Goal: Transaction & Acquisition: Purchase product/service

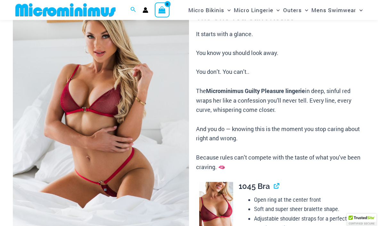
scroll to position [62, 0]
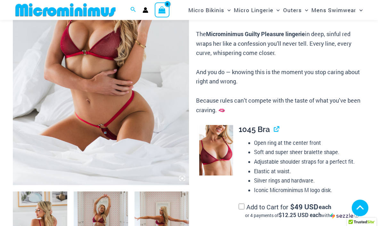
click at [117, 95] on img at bounding box center [101, 54] width 176 height 264
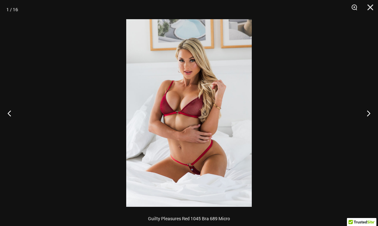
click at [368, 117] on button "Next" at bounding box center [366, 113] width 24 height 32
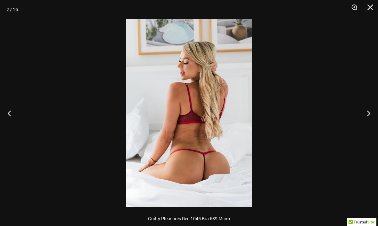
click at [371, 110] on button "Next" at bounding box center [366, 113] width 24 height 32
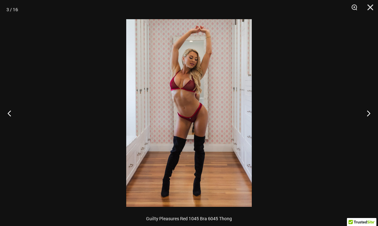
click at [370, 106] on button "Next" at bounding box center [366, 113] width 24 height 32
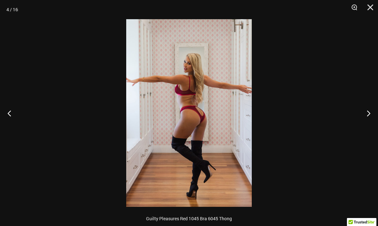
click at [365, 115] on button "Next" at bounding box center [366, 113] width 24 height 32
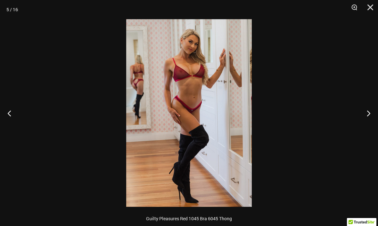
click at [367, 109] on button "Next" at bounding box center [366, 113] width 24 height 32
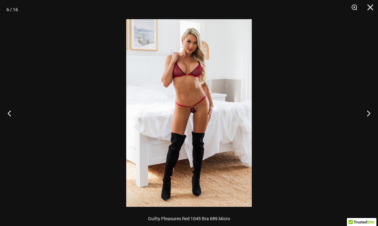
click at [365, 115] on button "Next" at bounding box center [366, 113] width 24 height 32
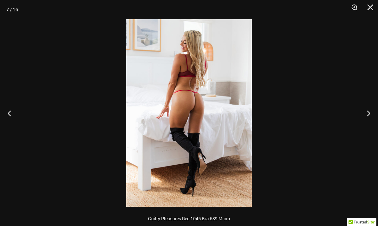
click at [365, 115] on button "Next" at bounding box center [366, 113] width 24 height 32
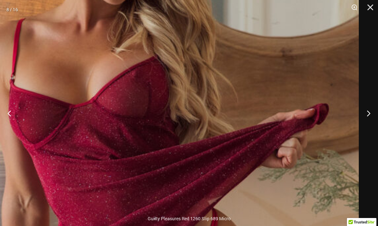
click at [369, 113] on button "Next" at bounding box center [366, 113] width 24 height 32
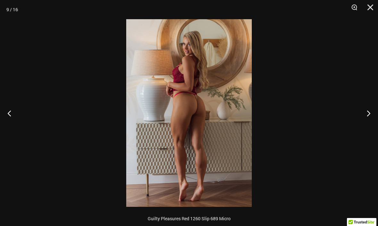
click at [368, 116] on button "Next" at bounding box center [366, 113] width 24 height 32
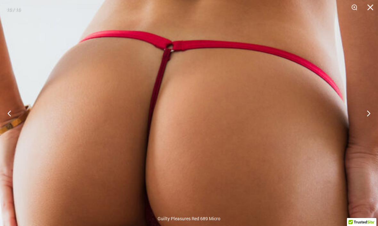
click at [367, 116] on button "Next" at bounding box center [366, 113] width 24 height 32
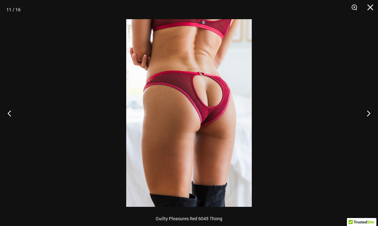
click at [363, 116] on button "Next" at bounding box center [366, 113] width 24 height 32
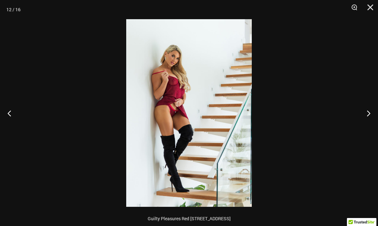
click at [365, 114] on button "Next" at bounding box center [366, 113] width 24 height 32
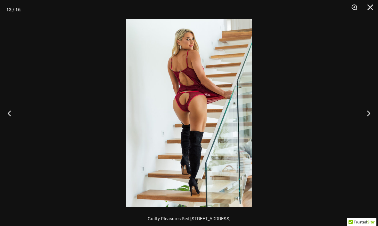
click at [368, 113] on button "Next" at bounding box center [366, 113] width 24 height 32
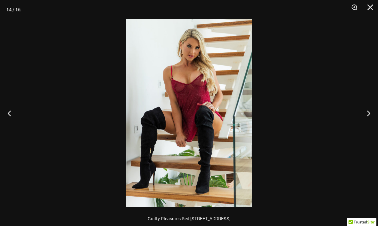
click at [369, 109] on button "Next" at bounding box center [366, 113] width 24 height 32
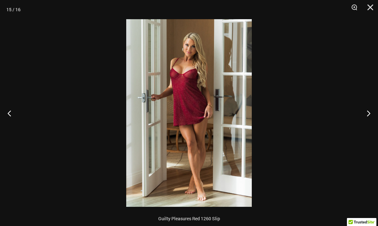
click at [364, 112] on button "Next" at bounding box center [366, 113] width 24 height 32
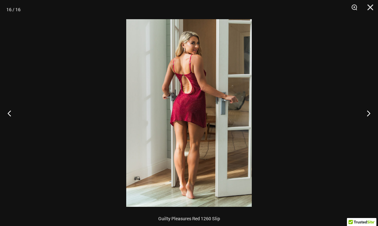
click at [368, 113] on button "Next" at bounding box center [366, 113] width 24 height 32
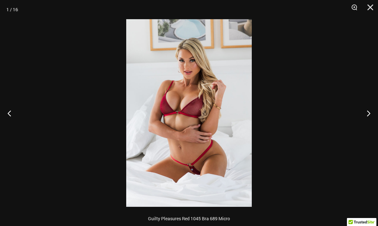
click at [368, 115] on button "Next" at bounding box center [366, 113] width 24 height 32
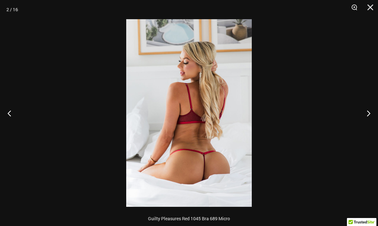
click at [368, 115] on button "Next" at bounding box center [366, 113] width 24 height 32
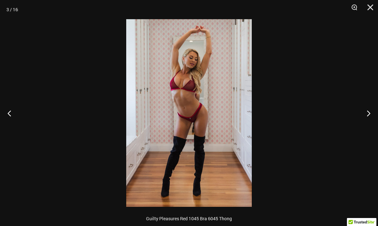
click at [370, 115] on button "Next" at bounding box center [366, 113] width 24 height 32
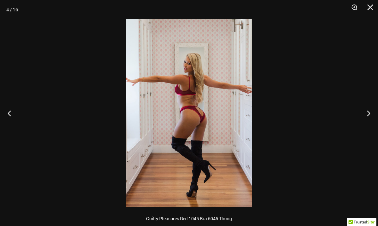
click at [367, 116] on button "Next" at bounding box center [366, 113] width 24 height 32
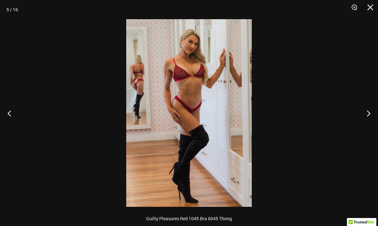
click at [366, 116] on button "Next" at bounding box center [366, 113] width 24 height 32
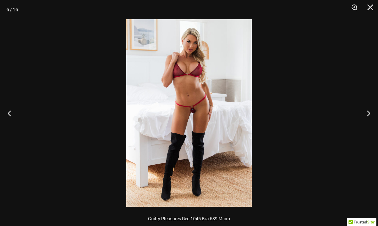
click at [366, 115] on button "Next" at bounding box center [366, 113] width 24 height 32
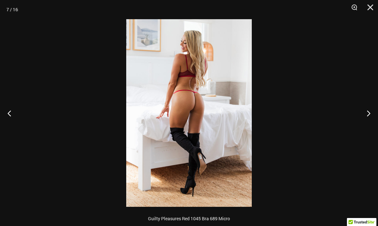
click at [366, 116] on button "Next" at bounding box center [366, 113] width 24 height 32
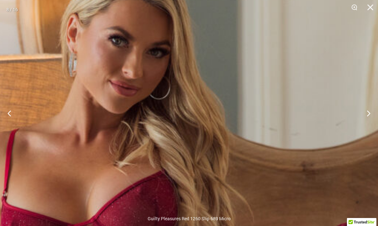
click at [368, 114] on button "Next" at bounding box center [366, 113] width 24 height 32
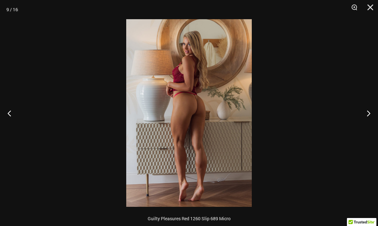
click at [370, 111] on button "Next" at bounding box center [366, 113] width 24 height 32
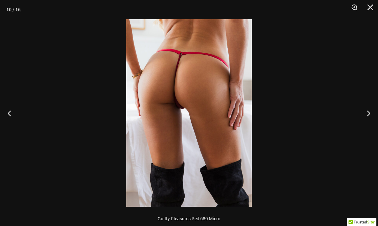
click at [370, 111] on button "Next" at bounding box center [366, 113] width 24 height 32
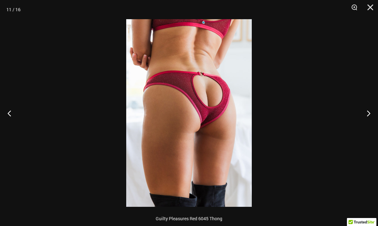
click at [369, 110] on button "Next" at bounding box center [366, 113] width 24 height 32
